Goal: Task Accomplishment & Management: Manage account settings

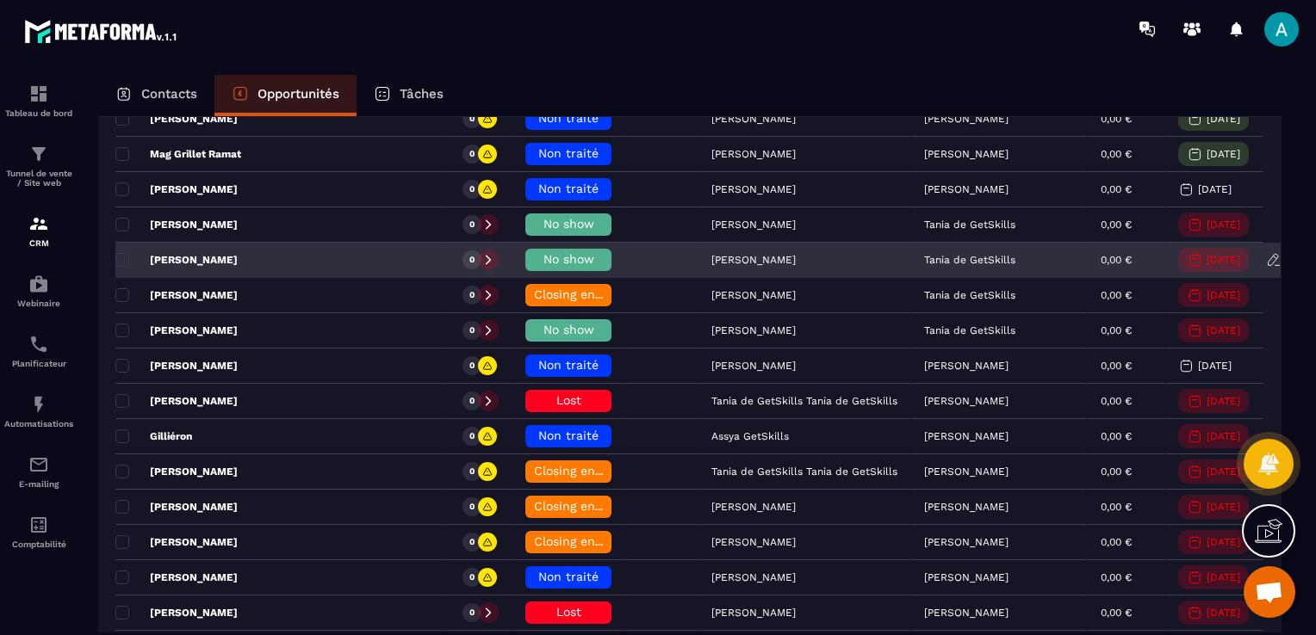
scroll to position [258, 0]
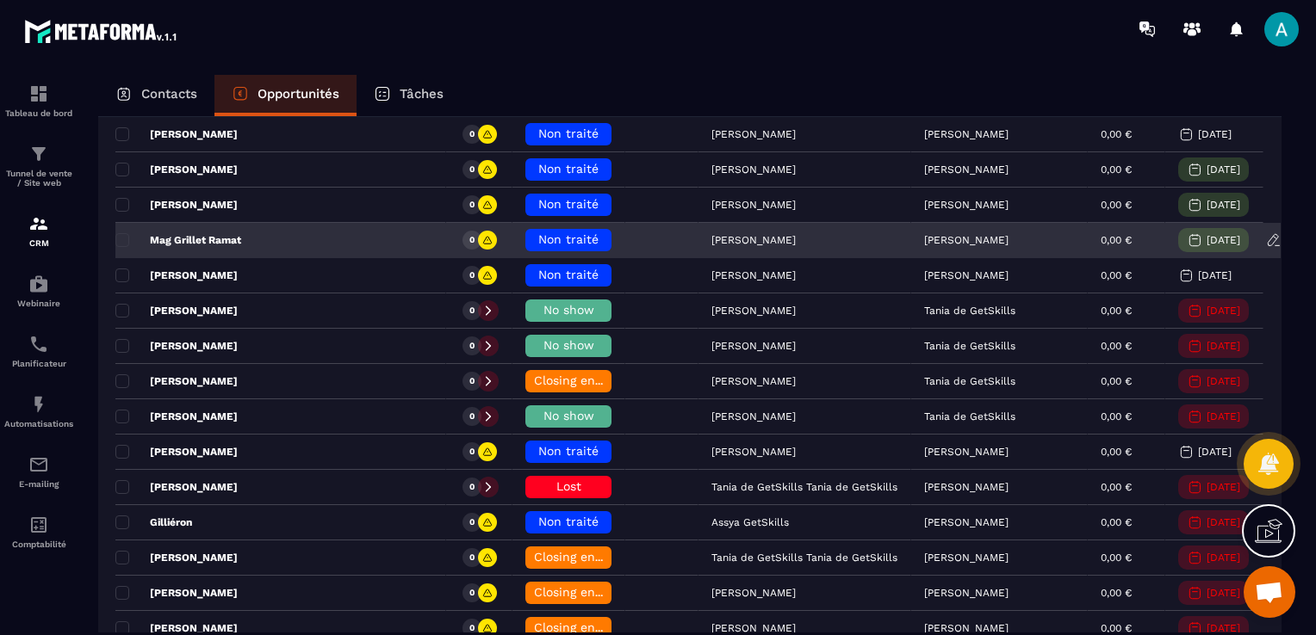
click at [538, 236] on span "Non traité" at bounding box center [568, 239] width 60 height 14
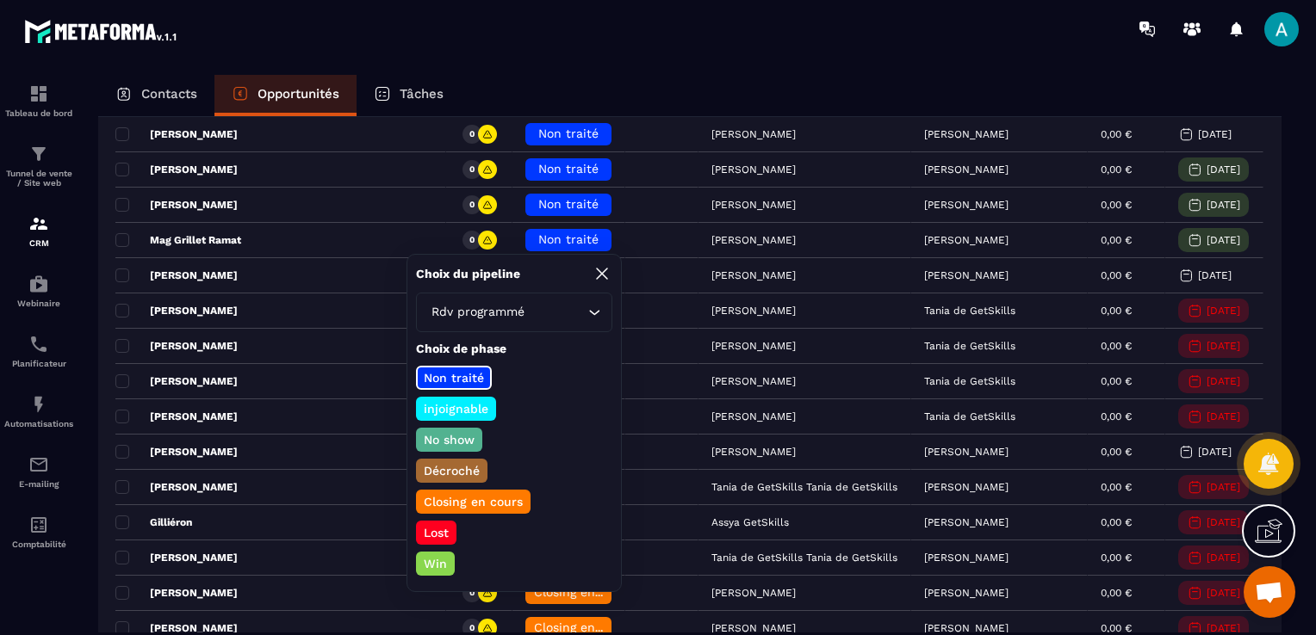
click at [453, 443] on p "No show" at bounding box center [449, 439] width 56 height 17
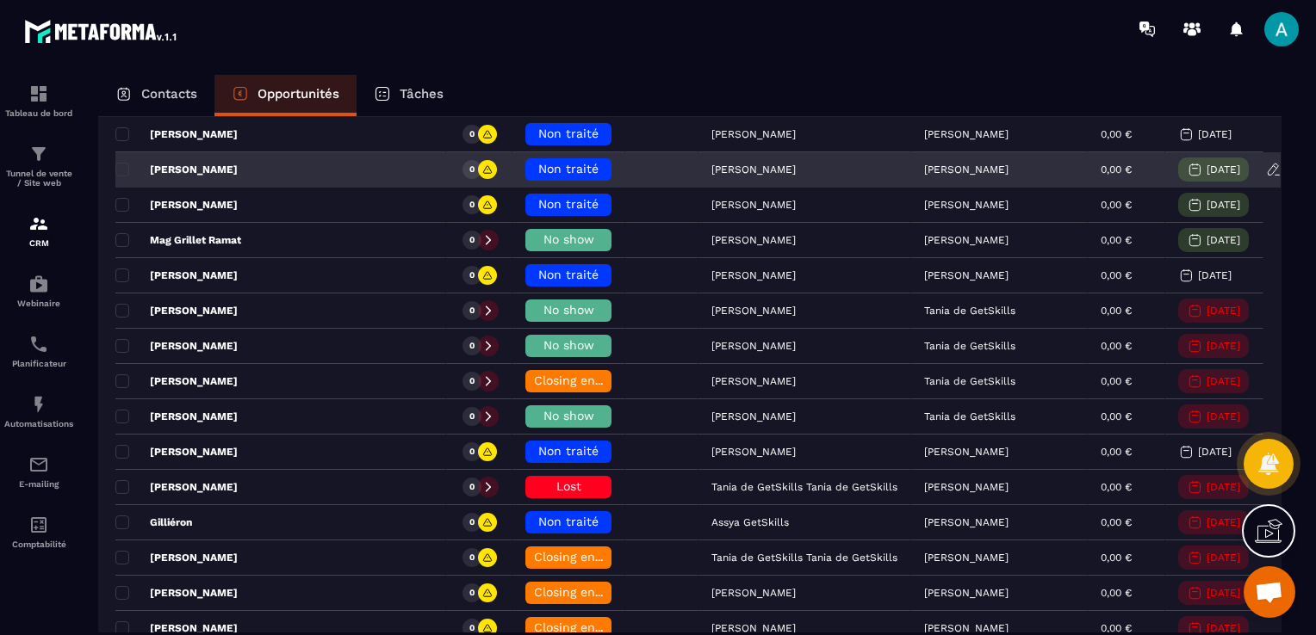
click at [538, 169] on span "Non traité" at bounding box center [568, 169] width 60 height 14
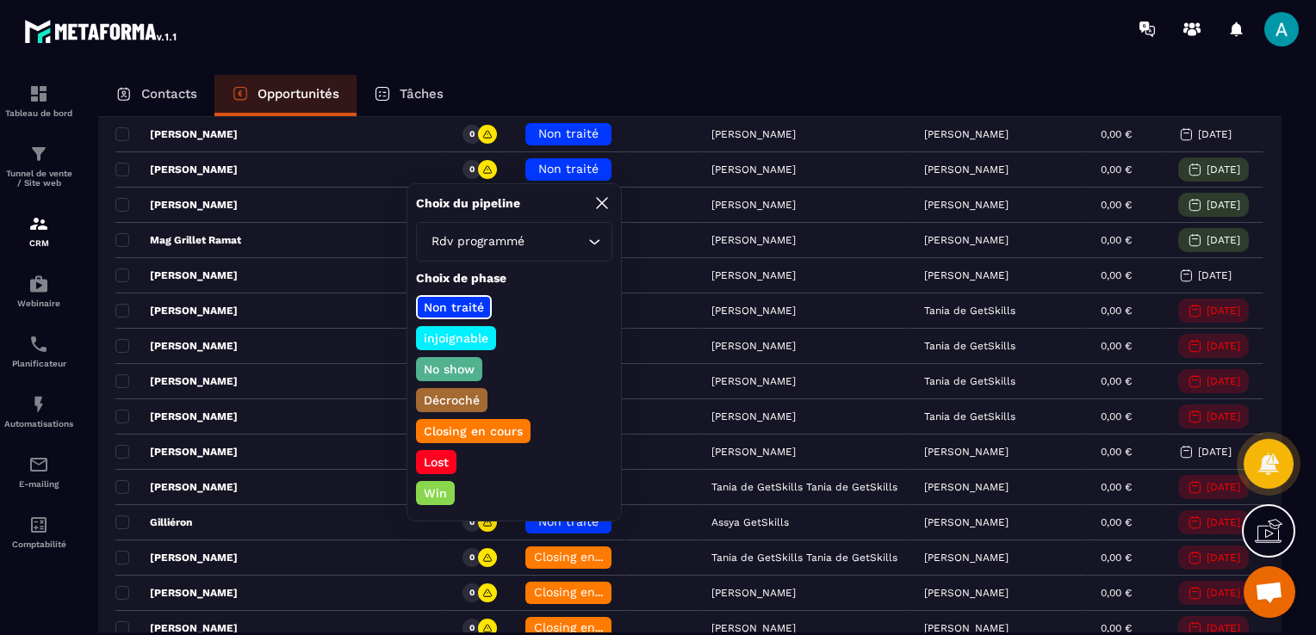
click at [437, 481] on div "Win" at bounding box center [435, 493] width 39 height 24
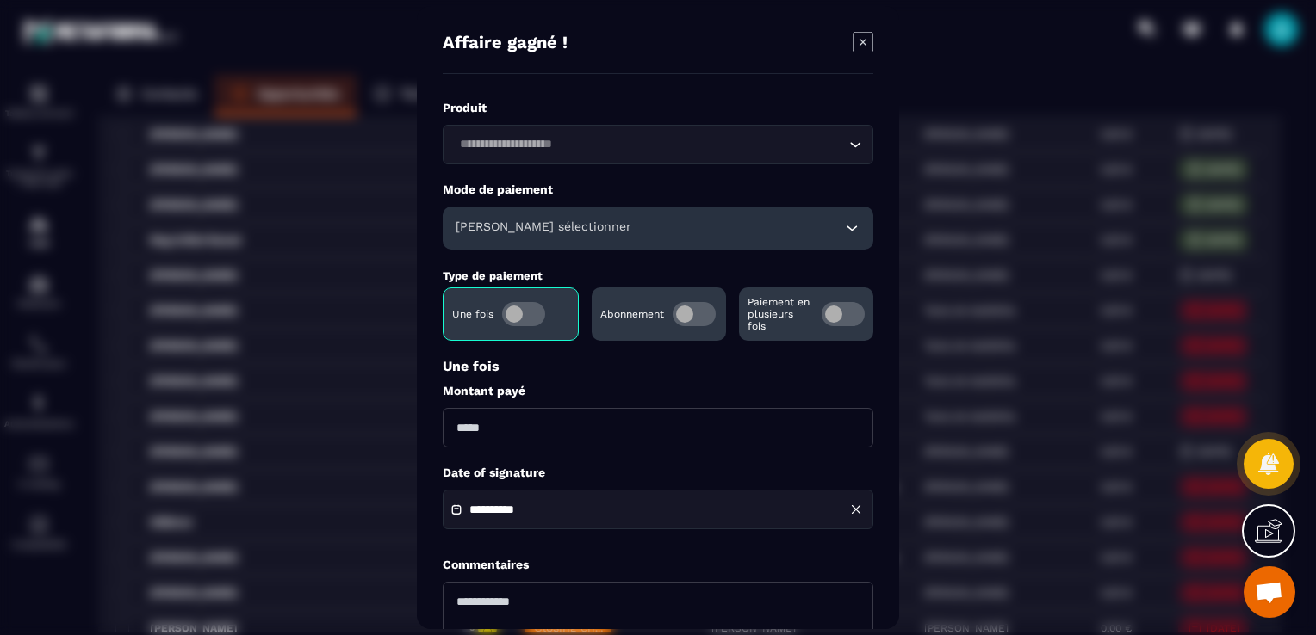
click at [622, 145] on input "Search for option" at bounding box center [649, 144] width 391 height 19
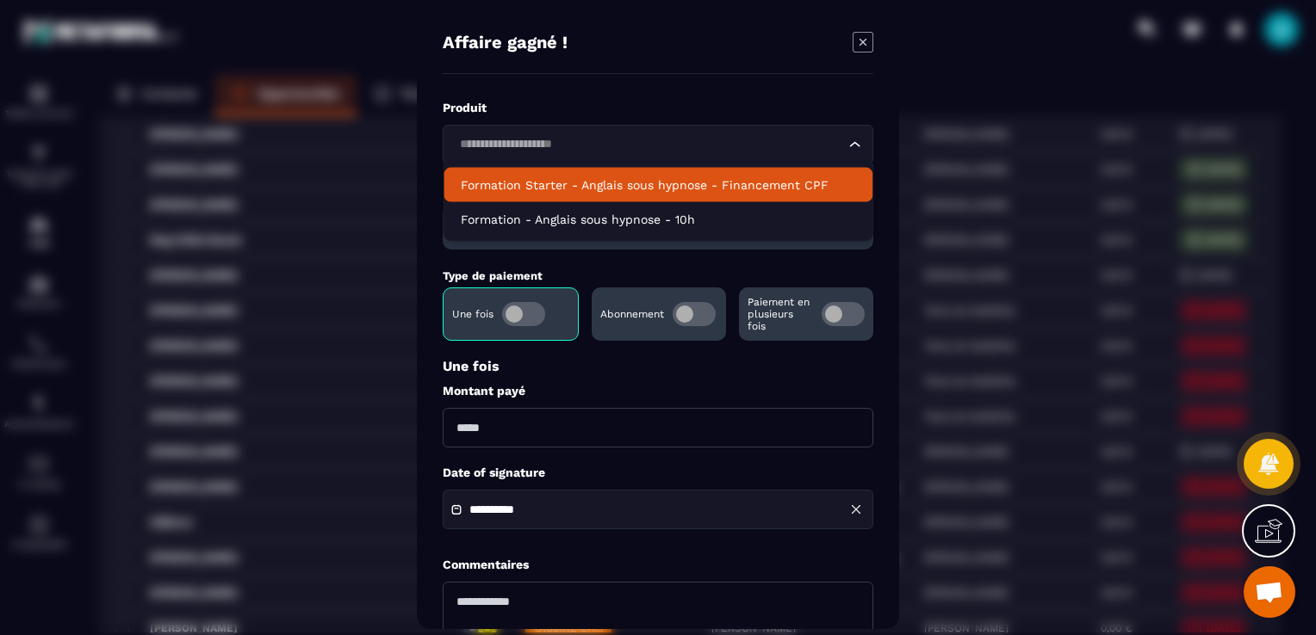
click at [622, 195] on li "Formation Starter - Anglais sous hypnose - Financement CPF" at bounding box center [657, 185] width 429 height 34
type input "*******"
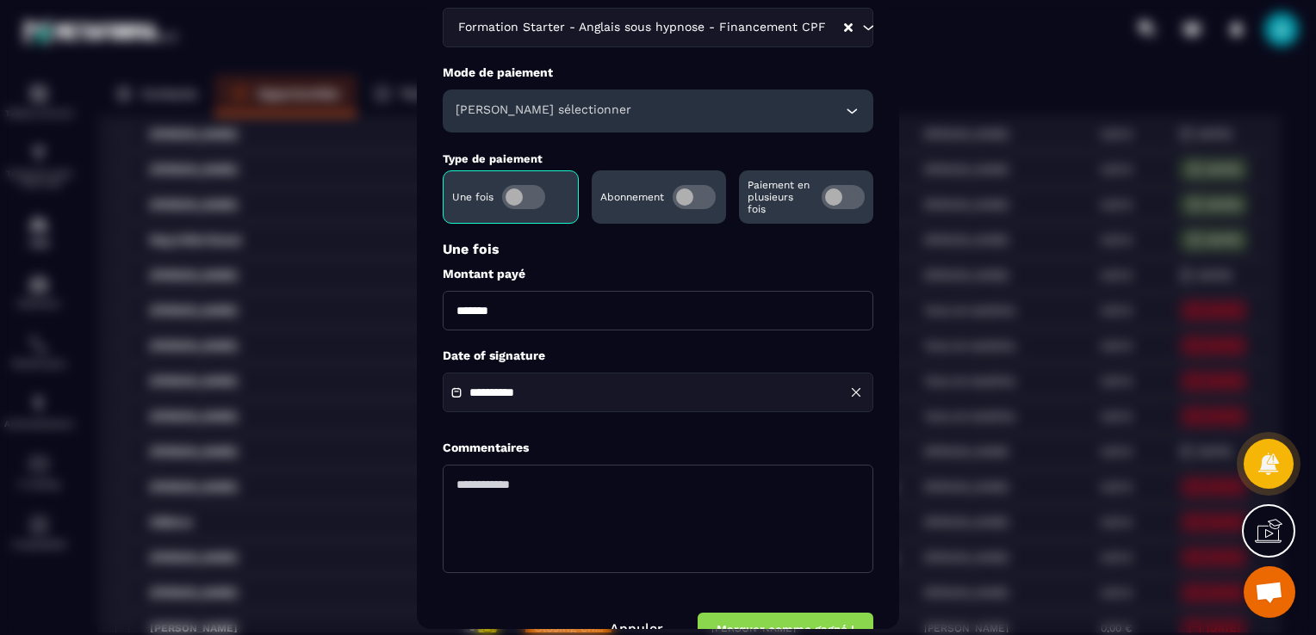
scroll to position [0, 0]
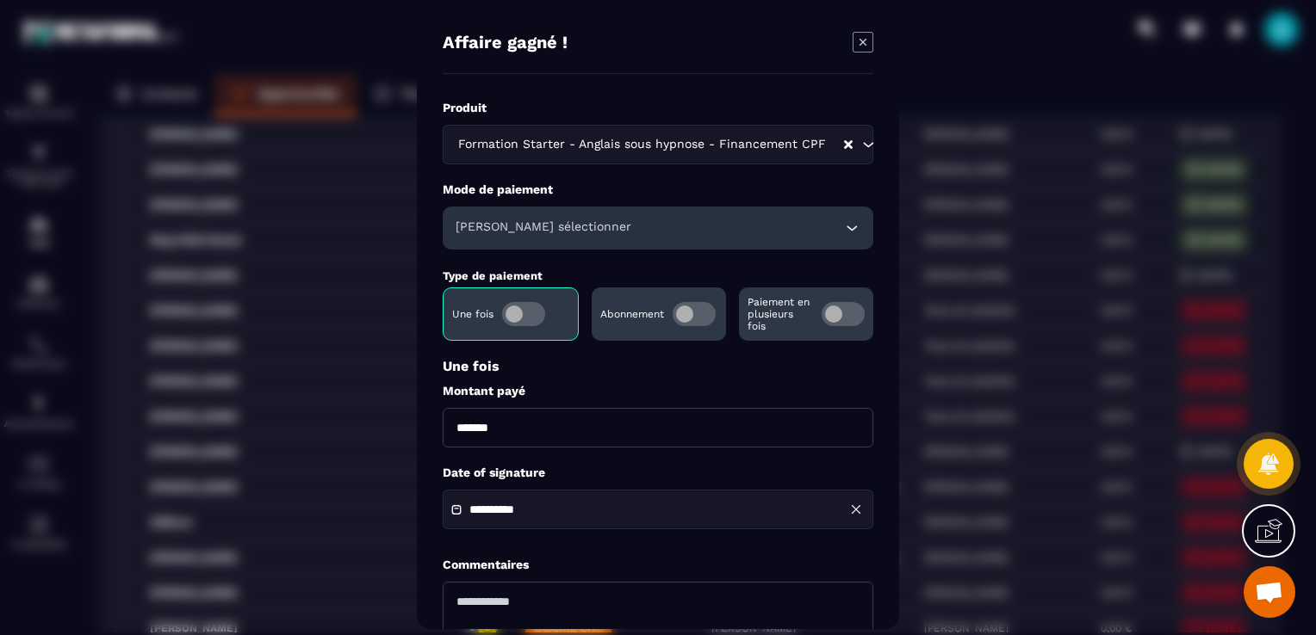
click at [585, 222] on div "[PERSON_NAME] sélectionner" at bounding box center [658, 228] width 430 height 43
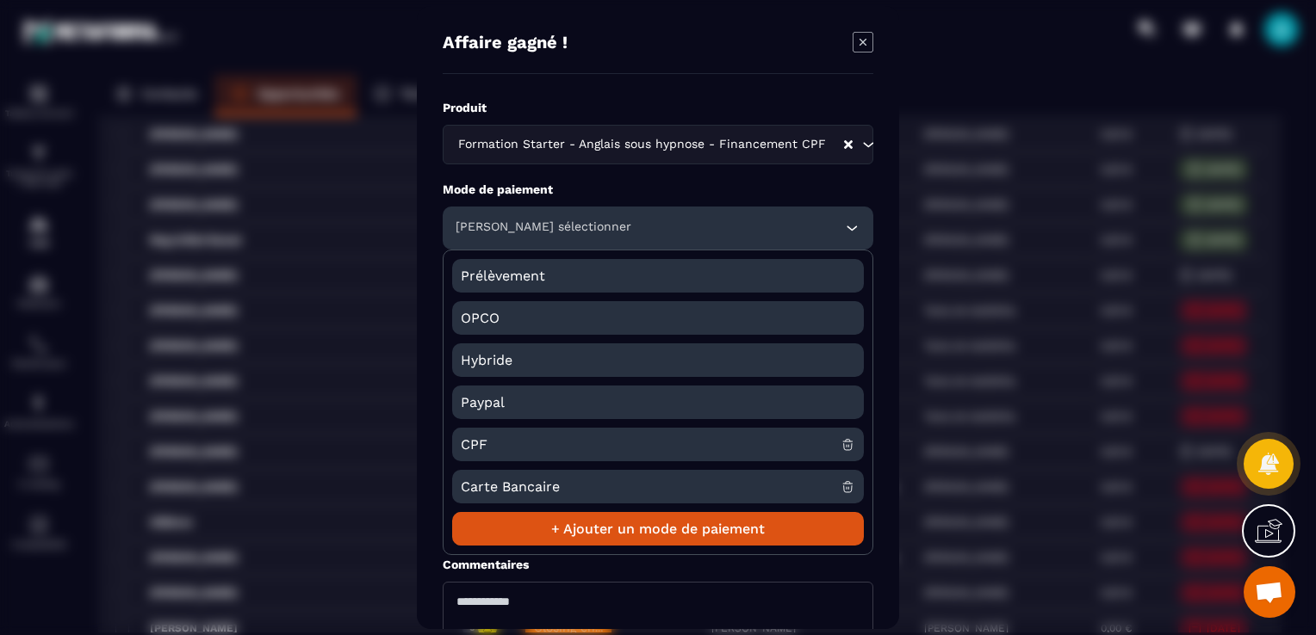
click at [498, 439] on span "CPF" at bounding box center [651, 445] width 380 height 34
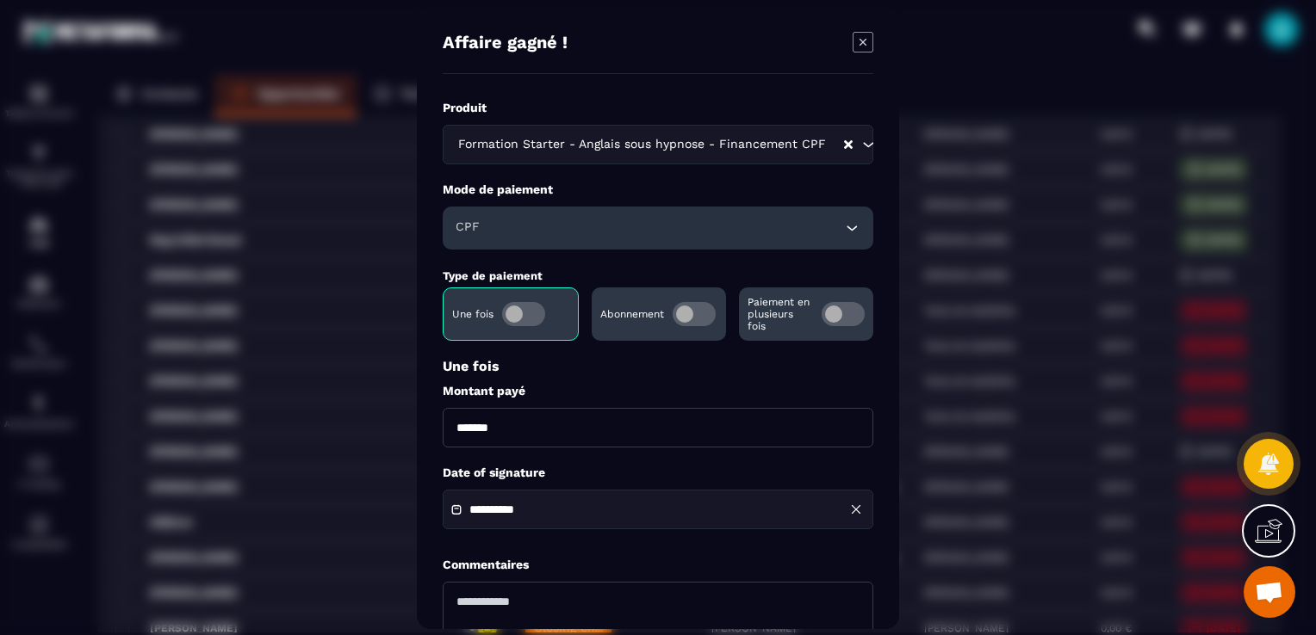
scroll to position [159, 0]
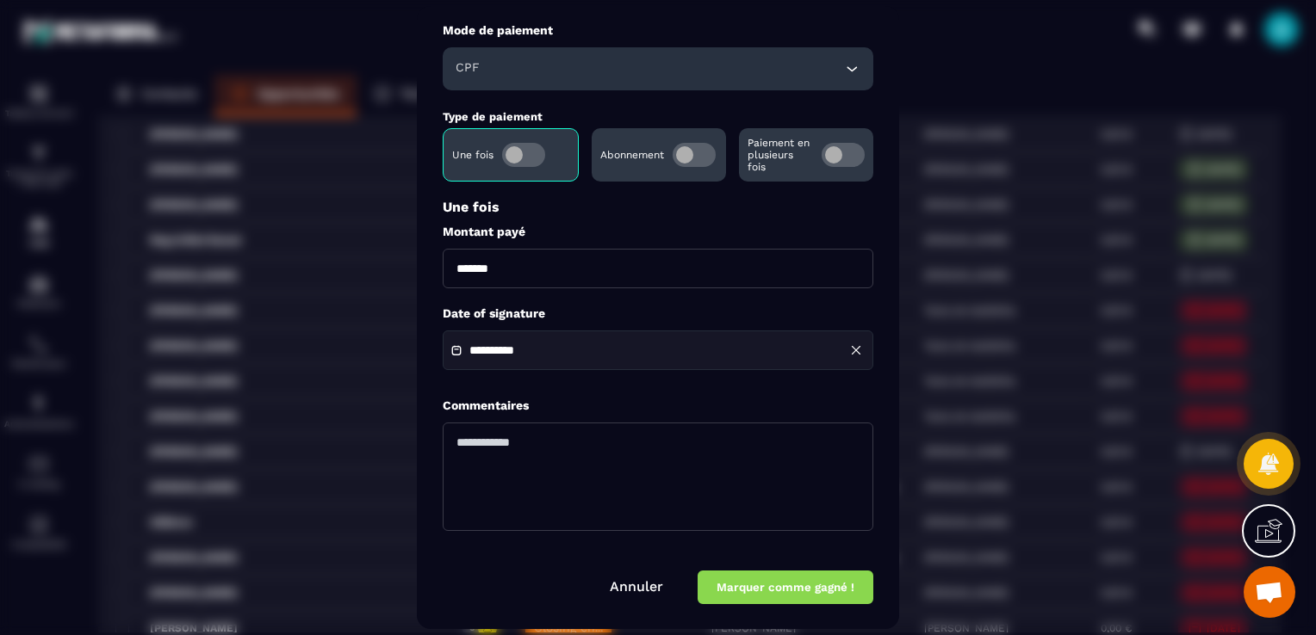
click at [808, 591] on button "Marquer comme gagné !" at bounding box center [785, 588] width 176 height 34
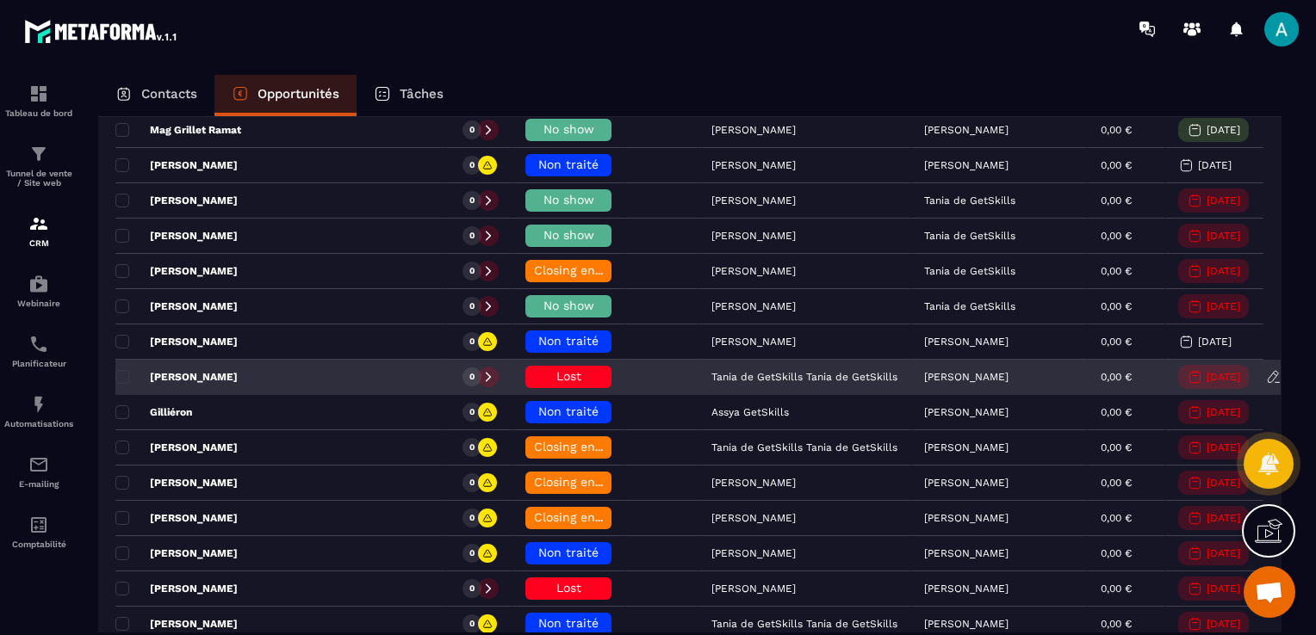
scroll to position [430, 0]
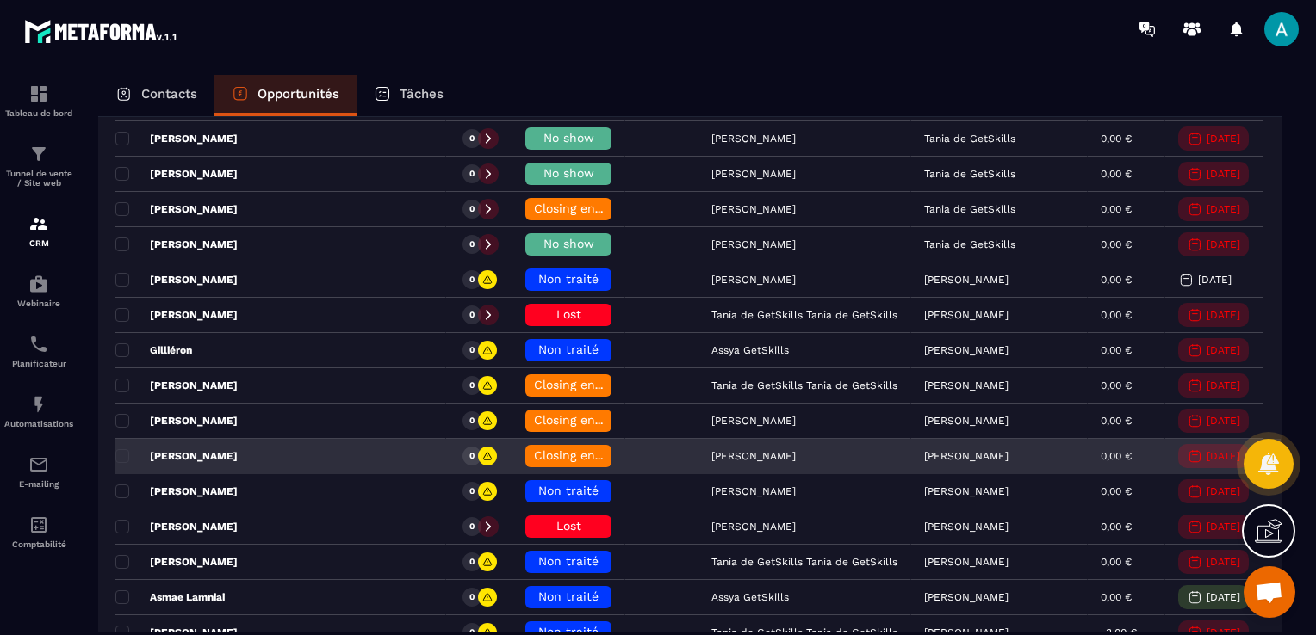
click at [703, 447] on div "[PERSON_NAME]" at bounding box center [804, 457] width 213 height 34
